Goal: Task Accomplishment & Management: Complete application form

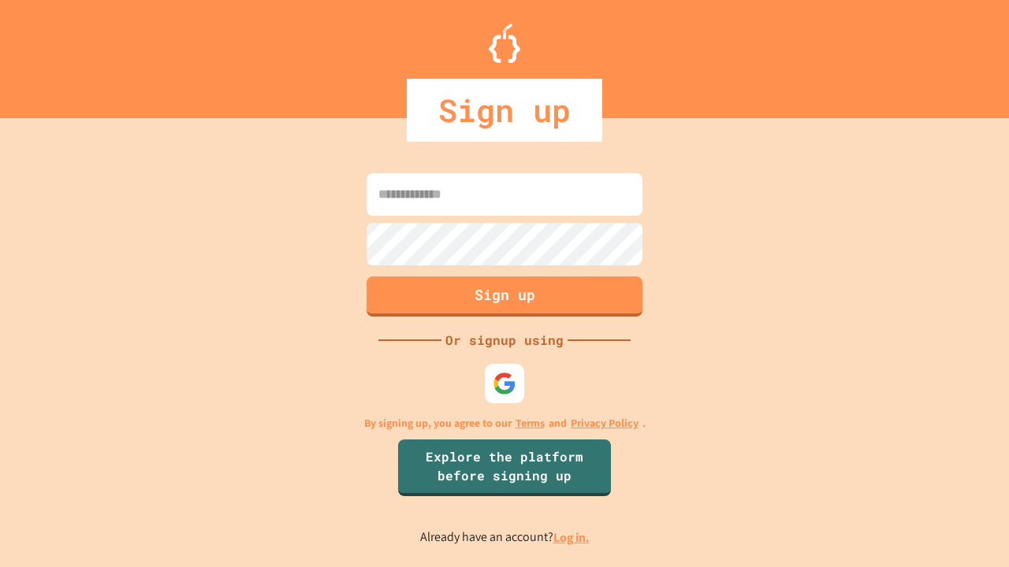
click at [572, 537] on link "Log in." at bounding box center [571, 538] width 36 height 17
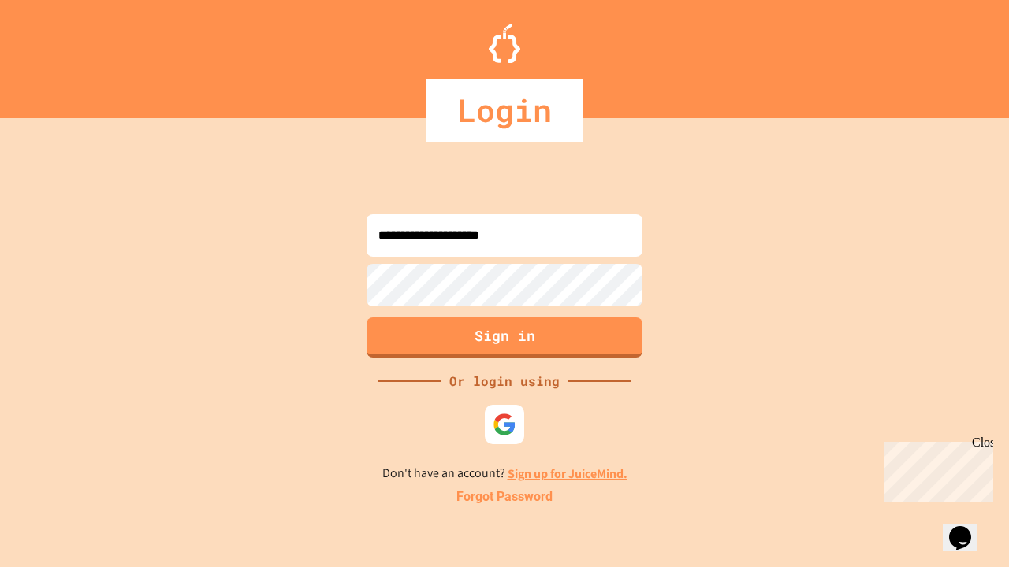
type input "**********"
